Goal: Find specific page/section: Find specific page/section

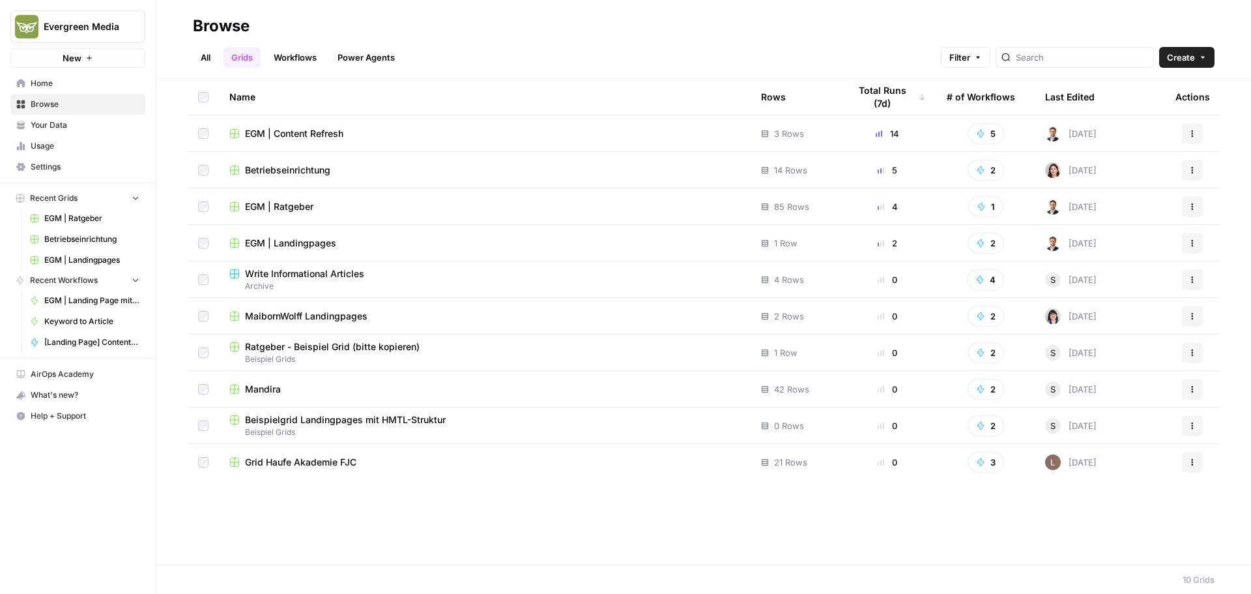
click at [308, 167] on span "Betriebseinrichtung" at bounding box center [287, 170] width 85 height 13
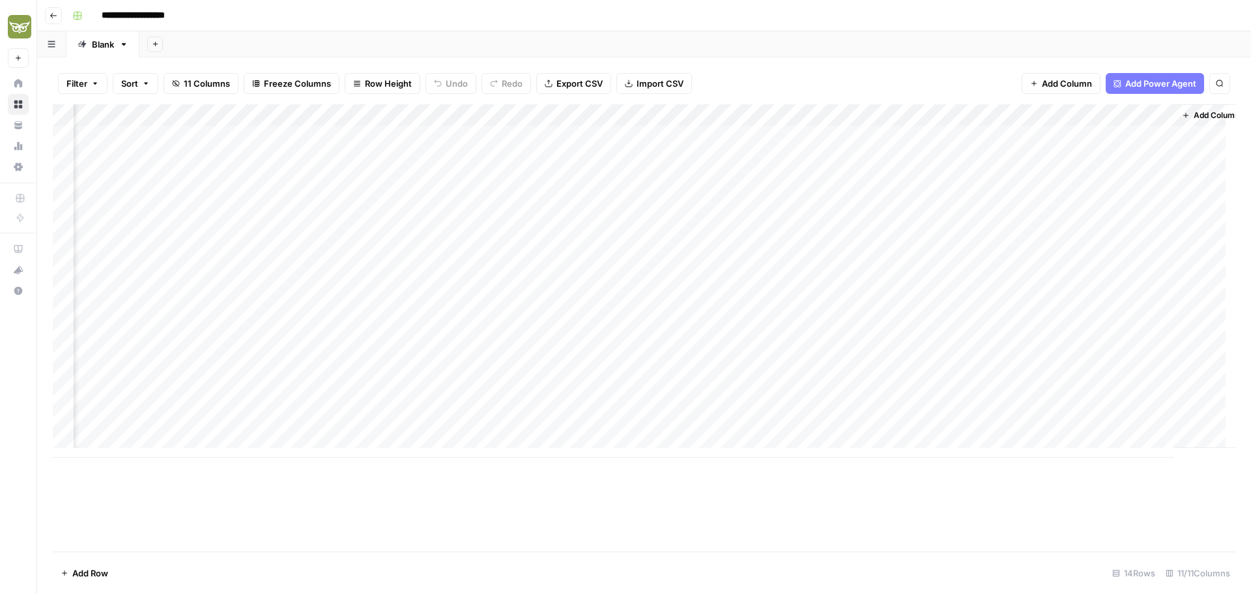
scroll to position [0, 211]
